Goal: Entertainment & Leisure: Consume media (video, audio)

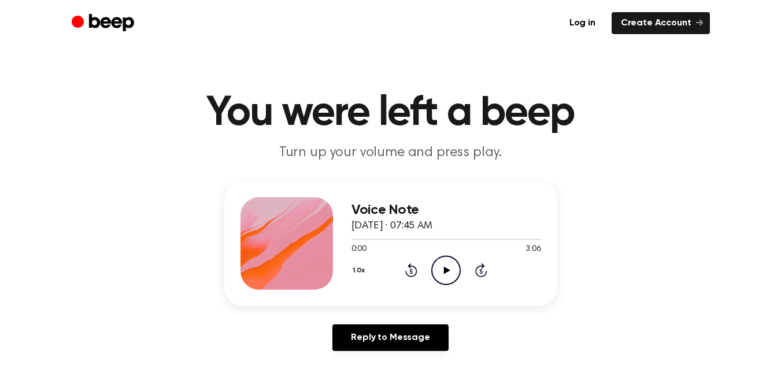
click at [460, 314] on div "Voice Note [DATE] · 07:45 AM 0:00 3:06 Your browser does not support the [objec…" at bounding box center [390, 270] width 753 height 179
click at [452, 261] on icon "Play Audio" at bounding box center [445, 270] width 29 height 29
click at [405, 275] on icon "Rewind 5 seconds" at bounding box center [411, 269] width 13 height 15
click at [445, 277] on icon "Play Audio" at bounding box center [445, 270] width 29 height 29
click at [442, 286] on div "Voice Note [DATE] · 07:45 AM 0:00 3:06 Your browser does not support the [objec…" at bounding box center [446, 243] width 190 height 92
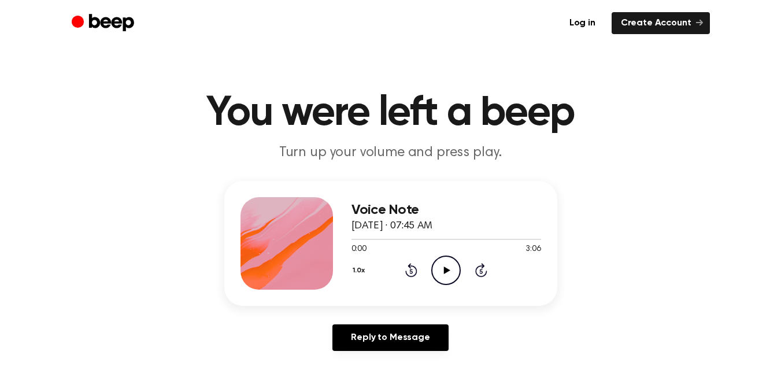
click at [446, 275] on icon "Play Audio" at bounding box center [445, 270] width 29 height 29
